Goal: Browse casually

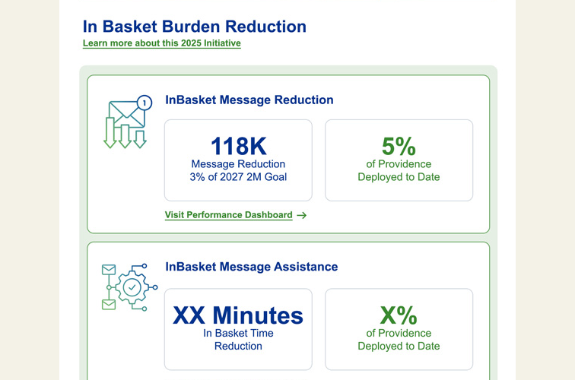
scroll to position [452, 0]
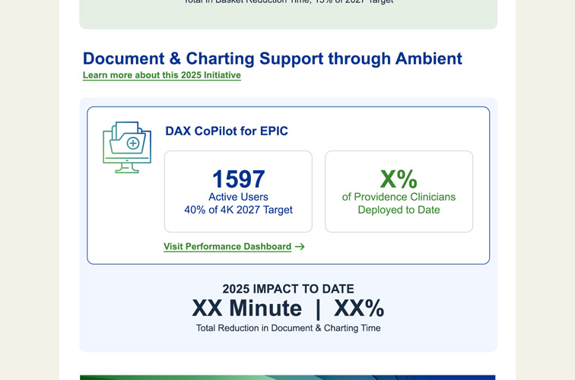
scroll to position [1061, 0]
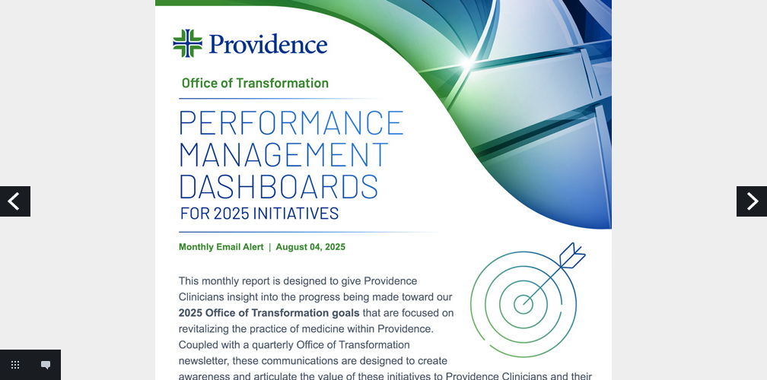
scroll to position [1148, 0]
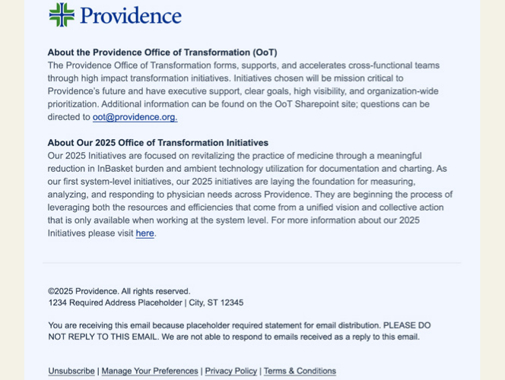
scroll to position [3634, 0]
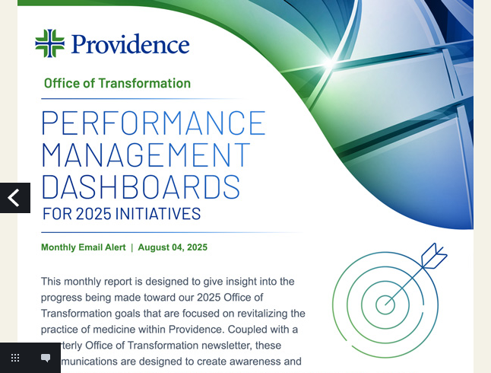
scroll to position [1098, 0]
